Goal: Task Accomplishment & Management: Manage account settings

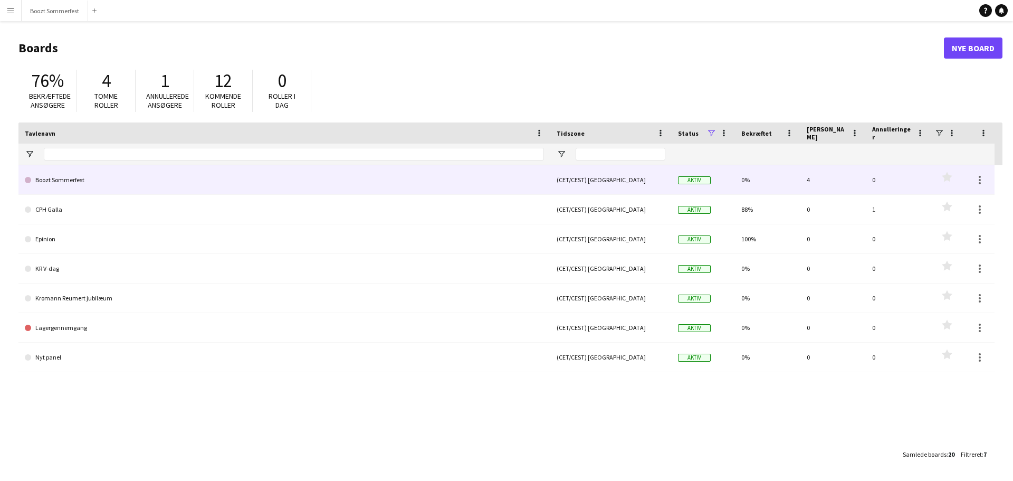
click at [83, 181] on link "Boozt Sommerfest" at bounding box center [284, 180] width 519 height 30
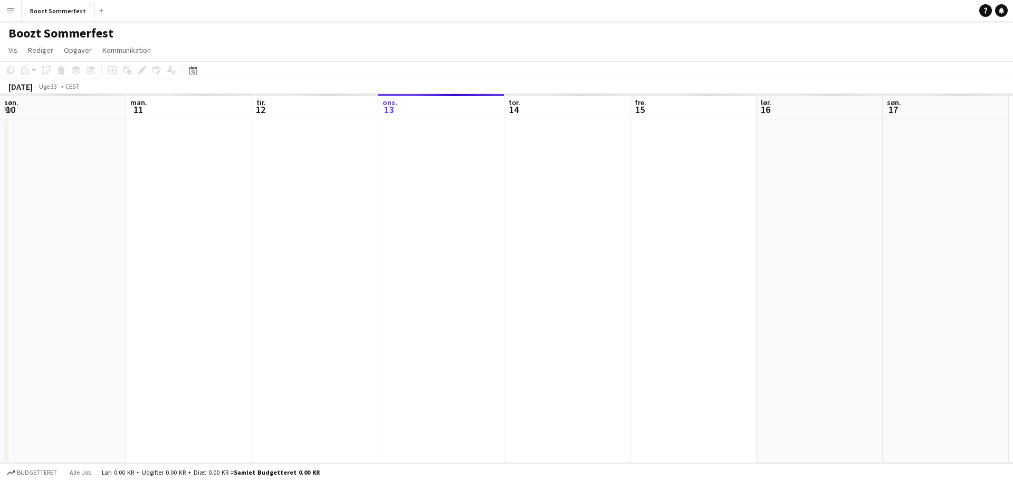
scroll to position [0, 252]
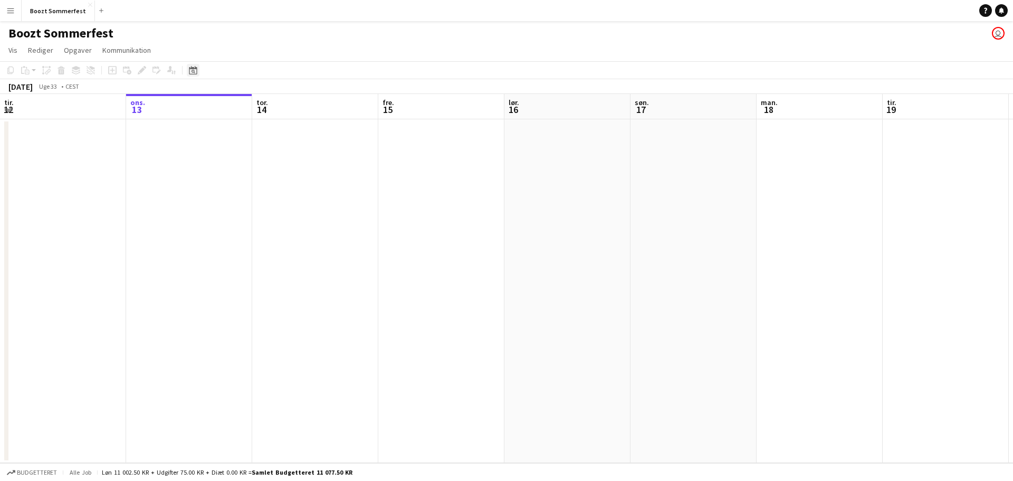
click at [195, 73] on icon "Datovælger" at bounding box center [193, 70] width 8 height 8
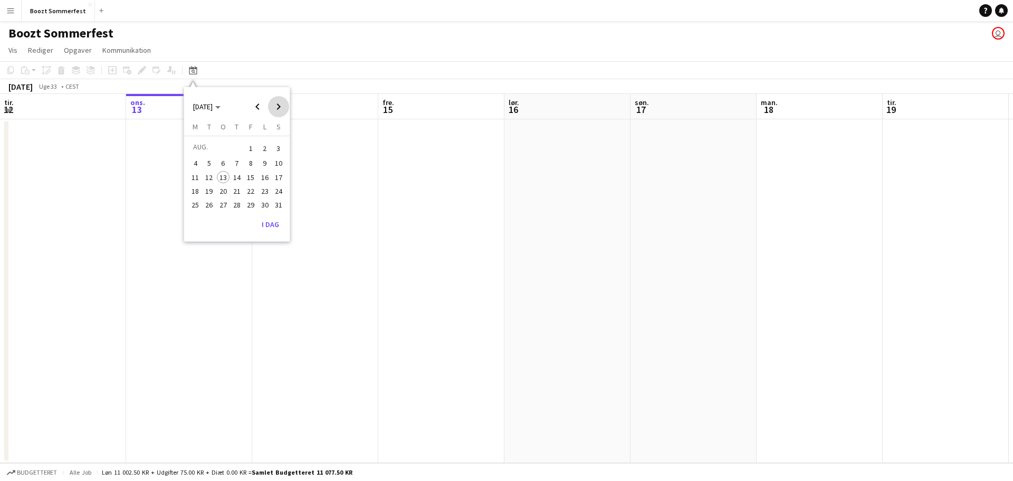
click at [276, 110] on span "Next month" at bounding box center [278, 106] width 21 height 21
click at [253, 161] on span "5" at bounding box center [250, 161] width 13 height 13
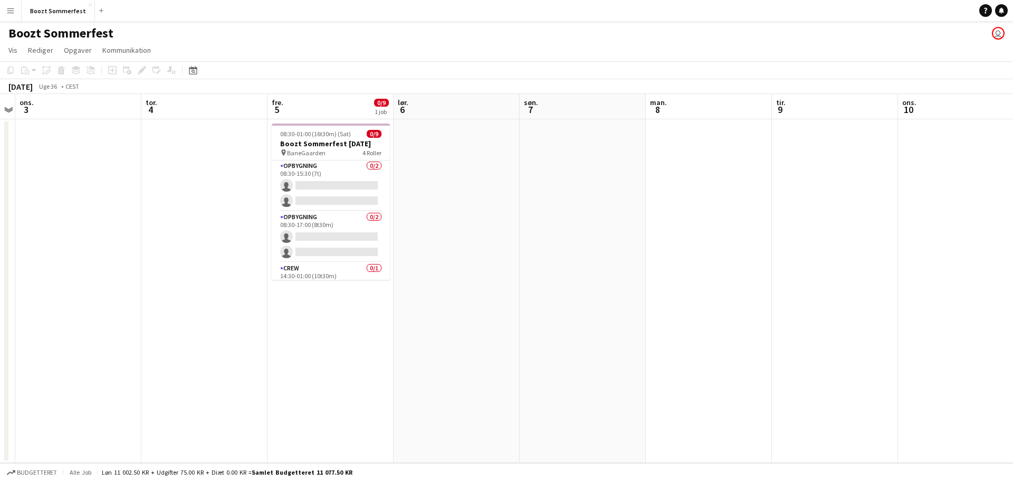
scroll to position [0, 0]
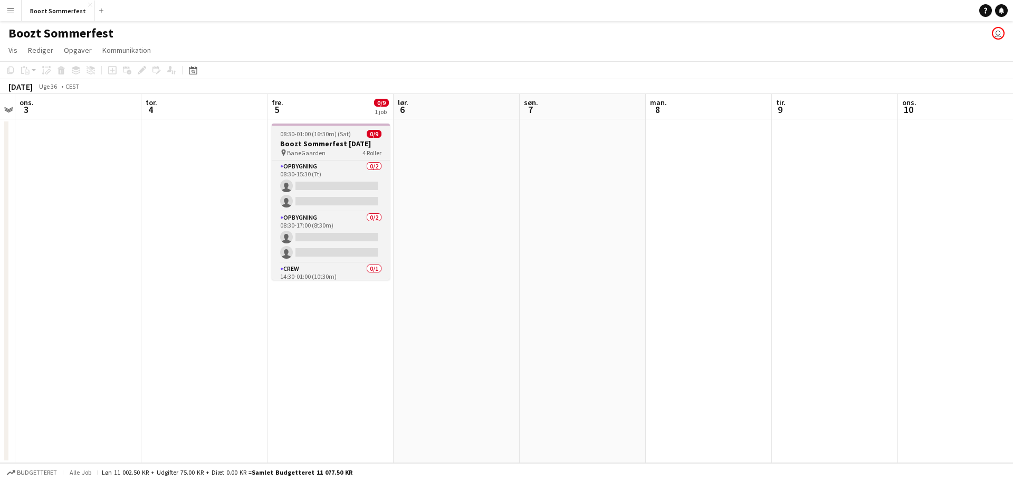
click at [377, 147] on h3 "Boozt Sommerfest [DATE]" at bounding box center [331, 143] width 118 height 9
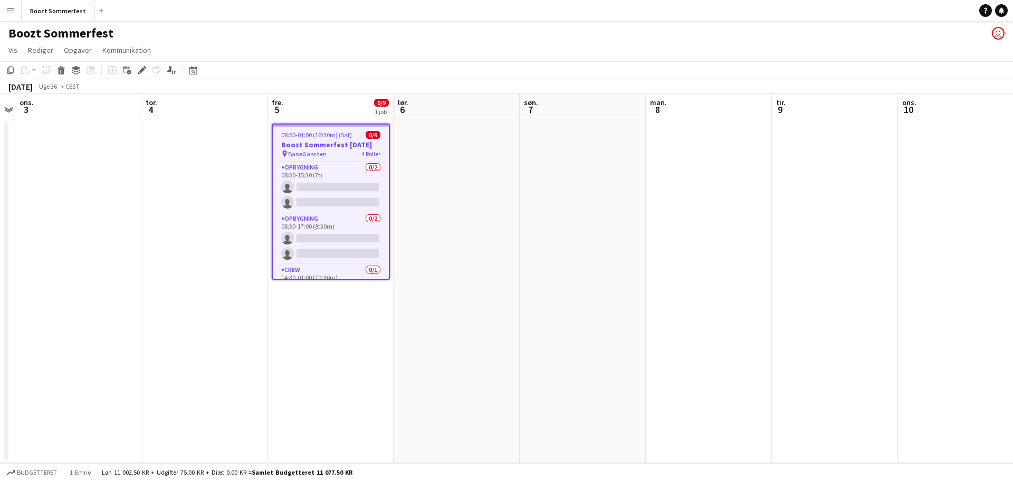
click at [349, 141] on h3 "Boozt Sommerfest [DATE]" at bounding box center [331, 144] width 116 height 9
click at [168, 71] on icon at bounding box center [169, 69] width 5 height 6
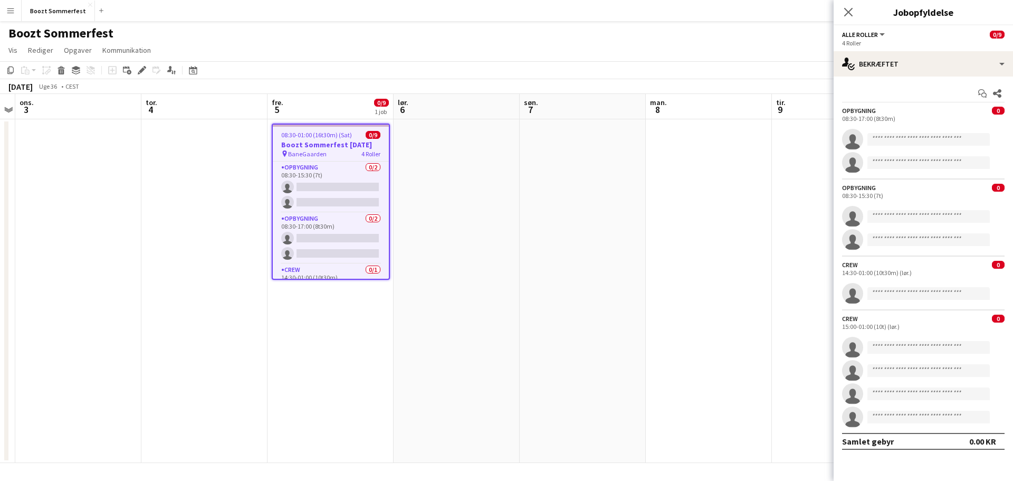
click at [716, 35] on div "Boozt Sommerfest user" at bounding box center [506, 31] width 1013 height 20
